Goal: Information Seeking & Learning: Learn about a topic

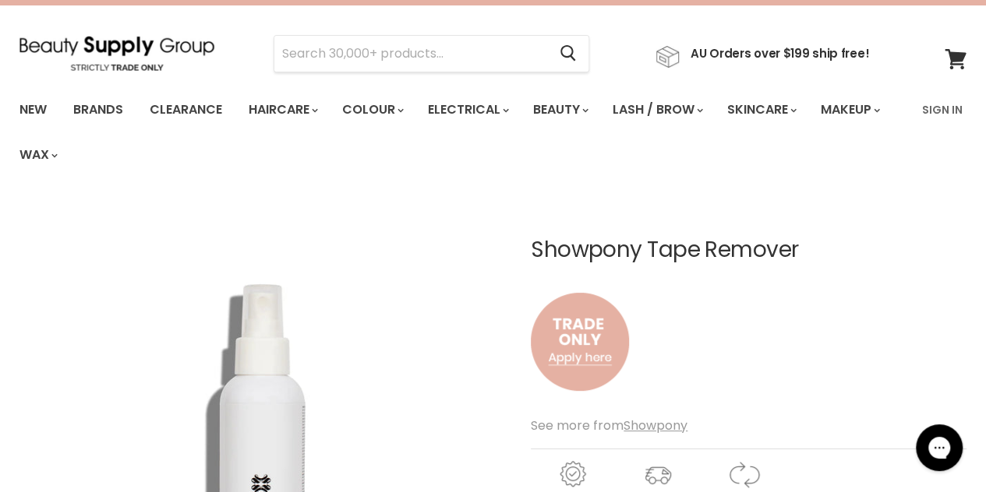
scroll to position [34, 0]
click at [654, 426] on u "Showpony" at bounding box center [655, 427] width 64 height 18
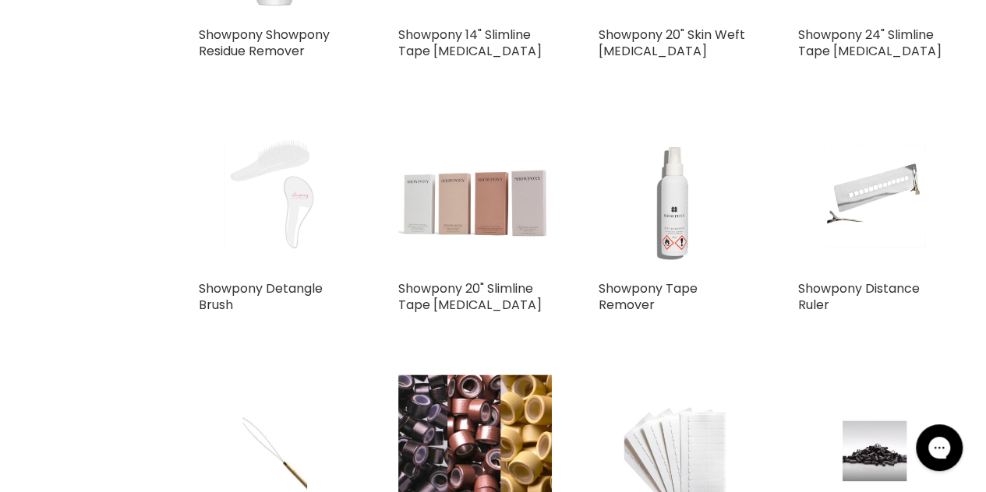
scroll to position [1035, 0]
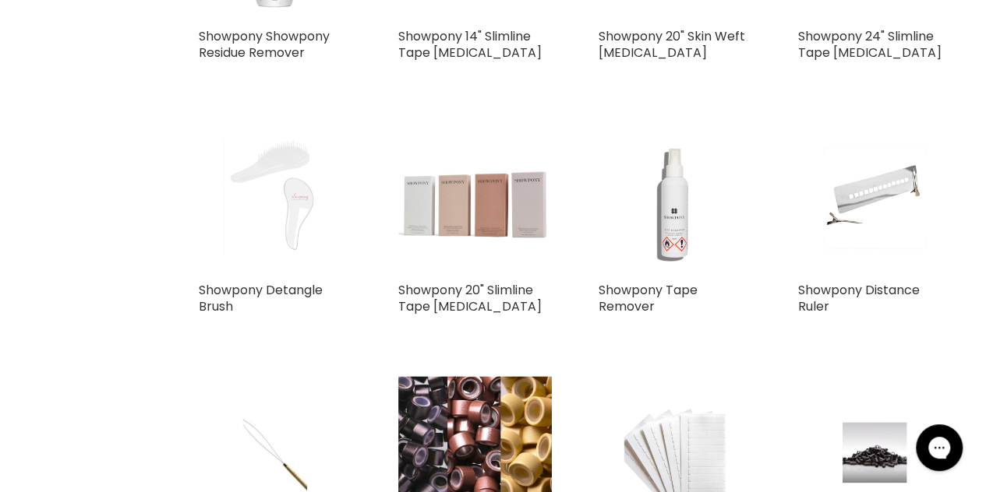
click at [659, 231] on img "Main content" at bounding box center [674, 198] width 153 height 153
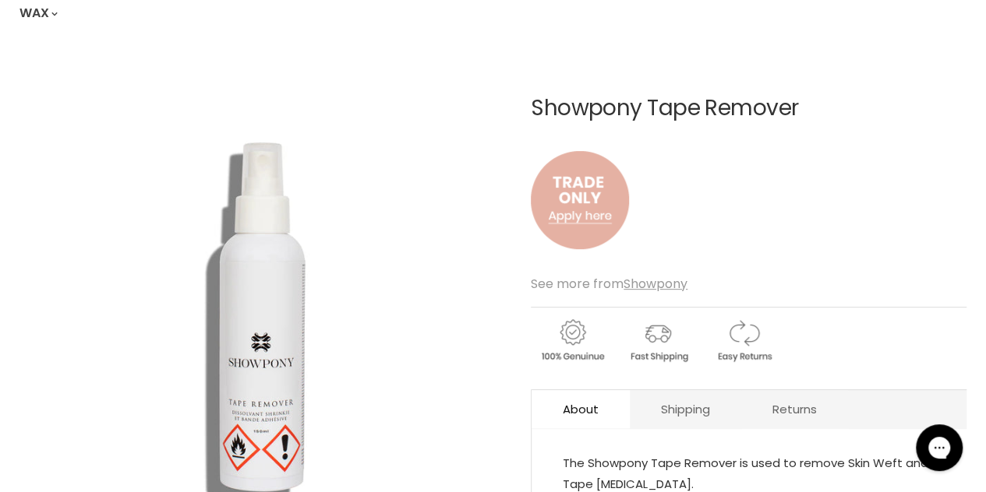
scroll to position [178, 0]
click at [611, 207] on img "Main content" at bounding box center [580, 198] width 98 height 129
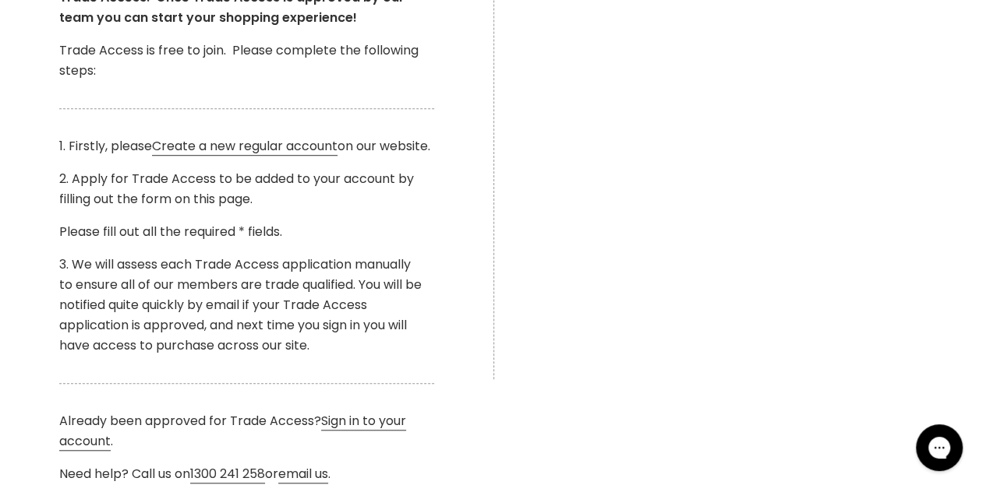
scroll to position [482, 0]
click at [927, 197] on div "Main content" at bounding box center [739, 115] width 493 height 531
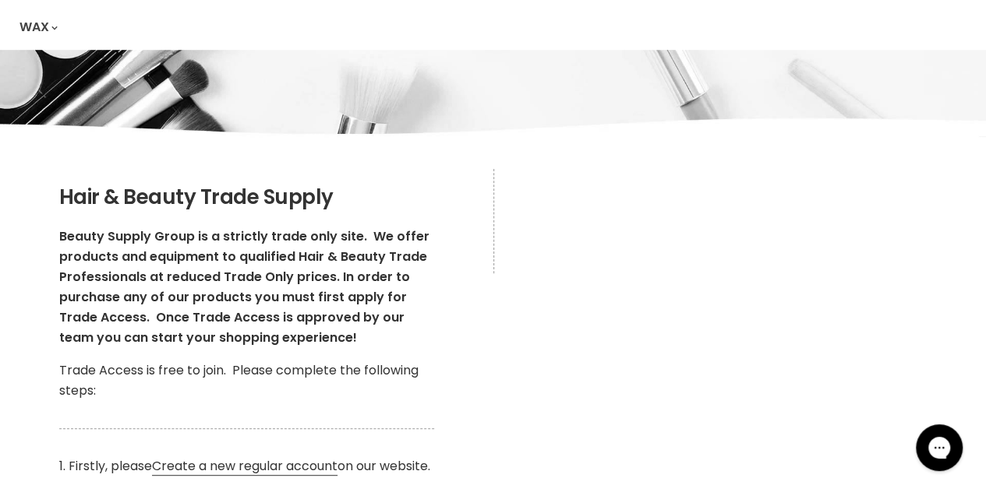
scroll to position [0, 0]
